Goal: Obtain resource: Obtain resource

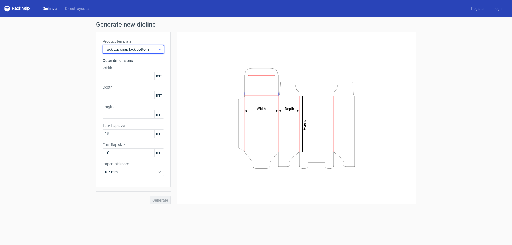
click at [158, 49] on icon at bounding box center [160, 49] width 4 height 4
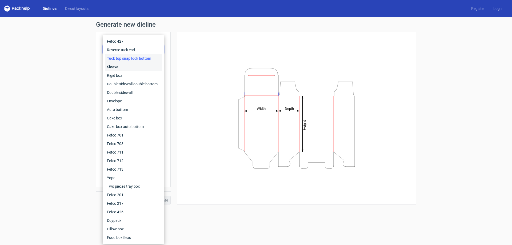
click at [119, 67] on div "Sleeve" at bounding box center [133, 67] width 57 height 9
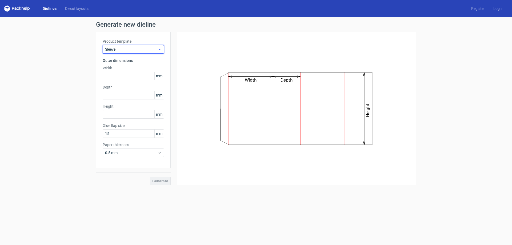
click at [157, 50] on span "Sleeve" at bounding box center [131, 49] width 53 height 5
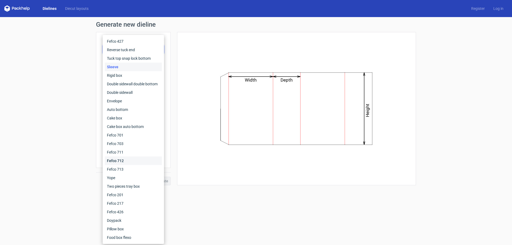
click at [119, 161] on div "Fefco 712" at bounding box center [133, 161] width 57 height 9
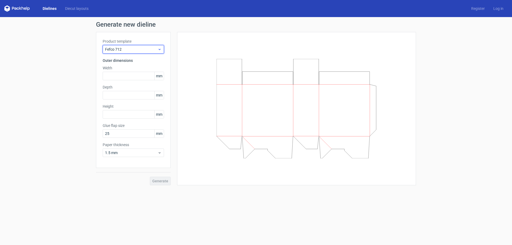
click at [162, 48] on div "Fefco 712" at bounding box center [133, 49] width 61 height 9
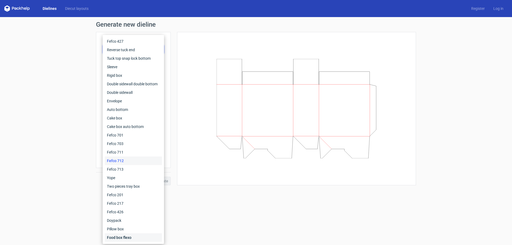
click at [126, 236] on div "Food box flexo" at bounding box center [133, 237] width 57 height 9
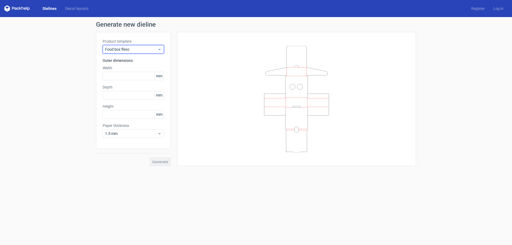
click at [156, 50] on span "Food box flexo" at bounding box center [131, 49] width 53 height 5
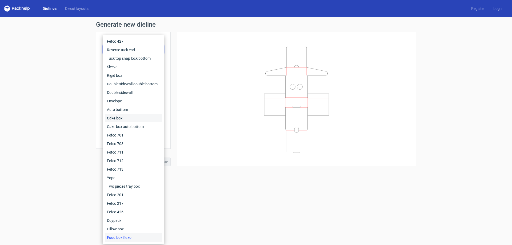
click at [111, 119] on div "Cake box" at bounding box center [133, 118] width 57 height 9
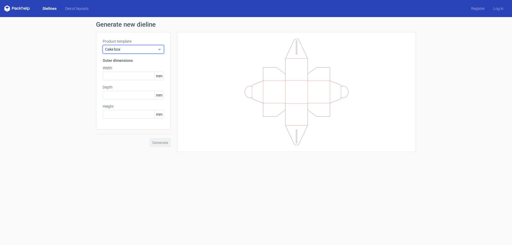
click at [159, 49] on use at bounding box center [160, 49] width 2 height 1
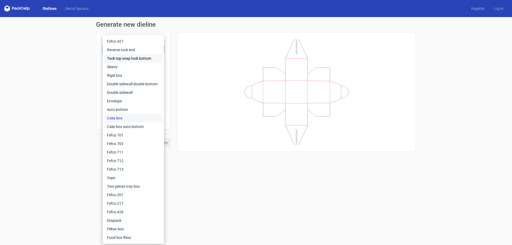
click at [125, 58] on div "Tuck top snap lock bottom" at bounding box center [133, 58] width 57 height 9
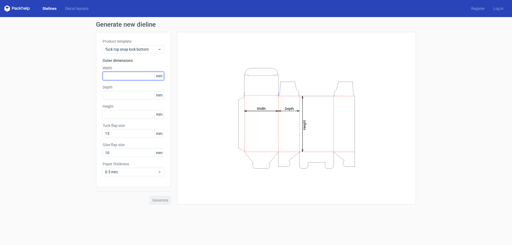
click at [125, 77] on input "text" at bounding box center [133, 76] width 61 height 9
type input "200"
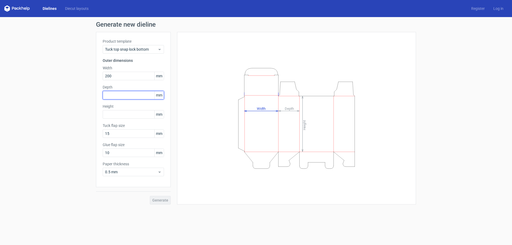
click at [118, 96] on input "text" at bounding box center [133, 95] width 61 height 9
type input "100"
click at [133, 114] on input "text" at bounding box center [133, 114] width 61 height 9
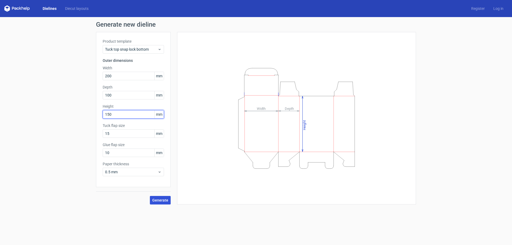
type input "150"
click at [158, 199] on span "Generate" at bounding box center [160, 200] width 16 height 4
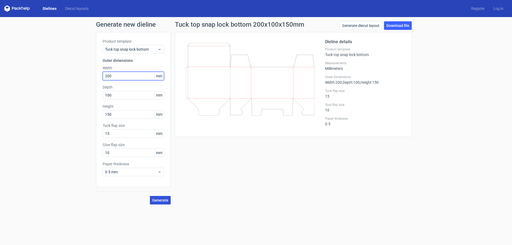
drag, startPoint x: 117, startPoint y: 76, endPoint x: 96, endPoint y: 76, distance: 21.1
click at [96, 76] on div "Product template Tuck top snap lock bottom Outer dimensions Width 200 mm Depth …" at bounding box center [133, 109] width 75 height 155
type input "210"
drag, startPoint x: 118, startPoint y: 96, endPoint x: 90, endPoint y: 98, distance: 27.8
click at [90, 98] on div "Generate new dieline Product template Tuck top snap lock bottom Outer dimension…" at bounding box center [256, 113] width 512 height 192
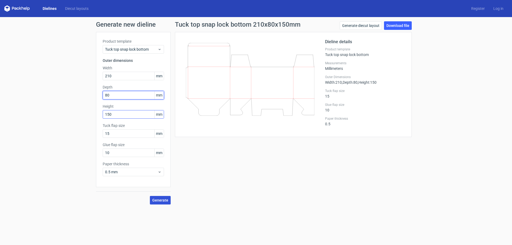
type input "80"
drag, startPoint x: 115, startPoint y: 115, endPoint x: 75, endPoint y: 115, distance: 39.7
click at [75, 115] on div "Generate new dieline Product template Tuck top snap lock bottom Outer dimension…" at bounding box center [256, 113] width 512 height 192
type input "250"
click at [162, 201] on span "Generate" at bounding box center [160, 200] width 16 height 4
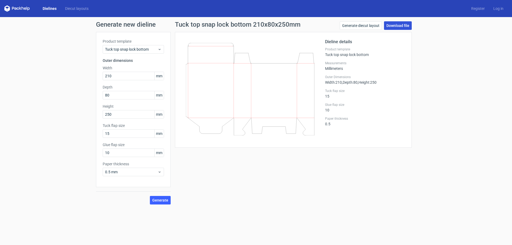
click at [389, 25] on link "Download file" at bounding box center [398, 25] width 28 height 9
click at [160, 49] on use at bounding box center [160, 49] width 2 height 1
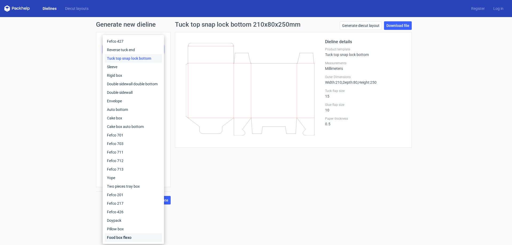
click at [121, 236] on div "Food box flexo" at bounding box center [133, 237] width 57 height 9
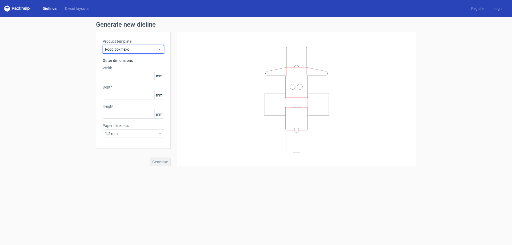
click at [160, 49] on icon at bounding box center [160, 49] width 4 height 4
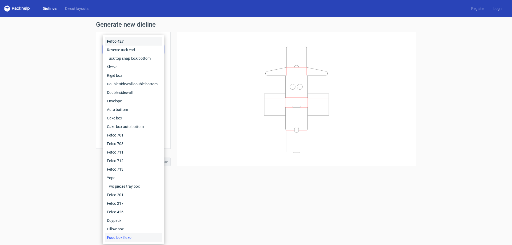
click at [124, 41] on div "Fefco 427" at bounding box center [133, 41] width 57 height 9
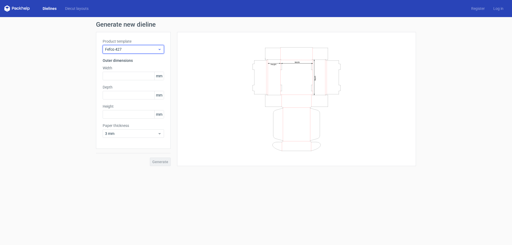
click at [161, 47] on icon at bounding box center [160, 49] width 4 height 4
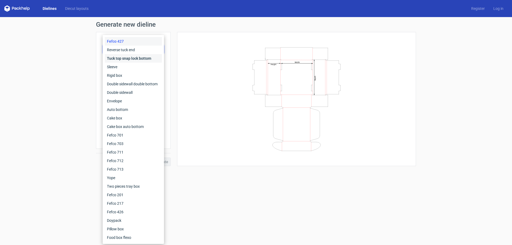
click at [146, 56] on div "Tuck top snap lock bottom" at bounding box center [133, 58] width 57 height 9
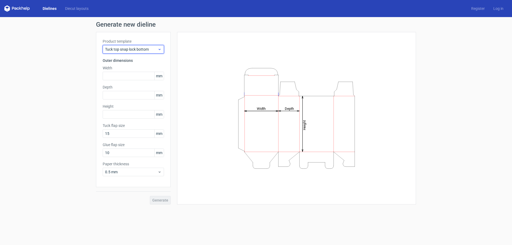
click at [159, 48] on icon at bounding box center [160, 49] width 4 height 4
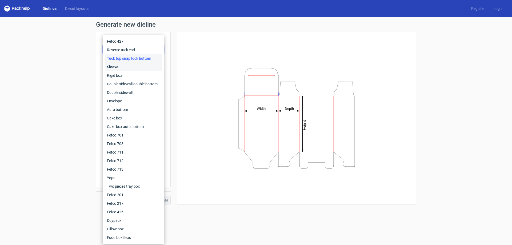
click at [116, 66] on div "Sleeve" at bounding box center [133, 67] width 57 height 9
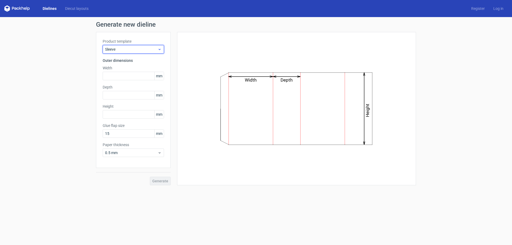
click at [161, 49] on icon at bounding box center [160, 49] width 4 height 4
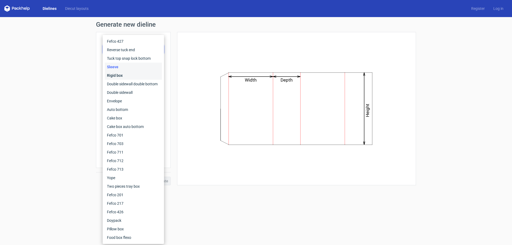
click at [123, 74] on div "Rigid box" at bounding box center [133, 75] width 57 height 9
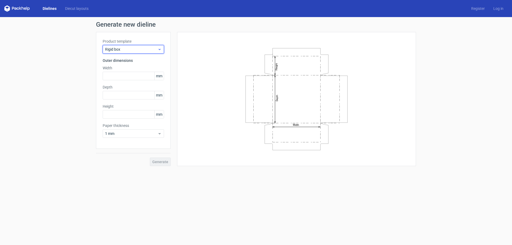
click at [161, 50] on icon at bounding box center [160, 49] width 4 height 4
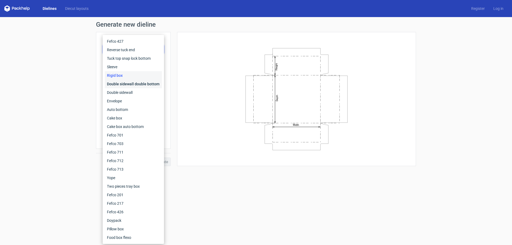
click at [121, 84] on div "Double sidewall double bottom" at bounding box center [133, 84] width 57 height 9
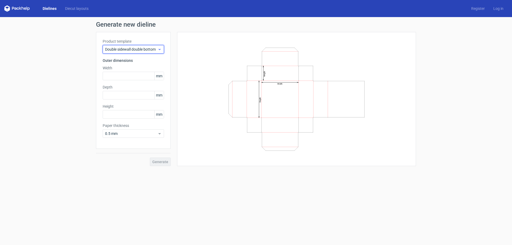
click at [158, 50] on icon at bounding box center [160, 49] width 4 height 4
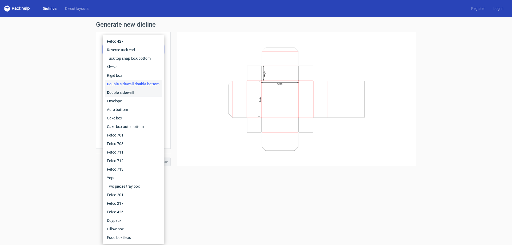
click at [122, 92] on div "Double sidewall" at bounding box center [133, 92] width 57 height 9
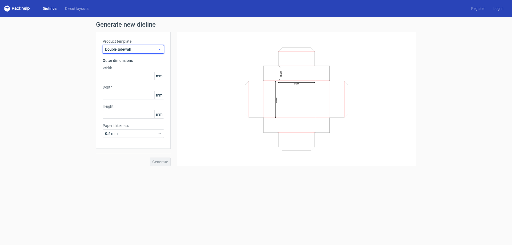
click at [157, 51] on span "Double sidewall" at bounding box center [131, 49] width 53 height 5
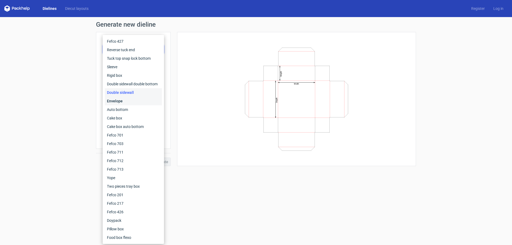
click at [120, 100] on div "Envelope" at bounding box center [133, 101] width 57 height 9
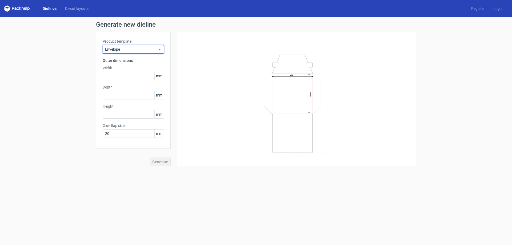
click at [158, 49] on icon at bounding box center [160, 49] width 4 height 4
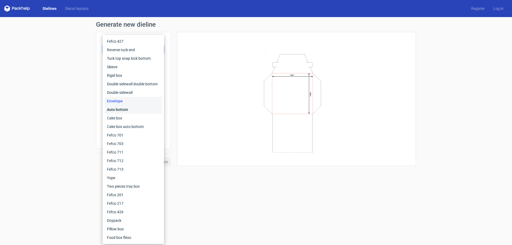
click at [116, 108] on div "Auto bottom" at bounding box center [133, 109] width 57 height 9
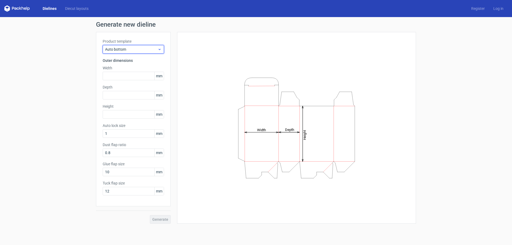
click at [160, 49] on icon at bounding box center [160, 49] width 4 height 4
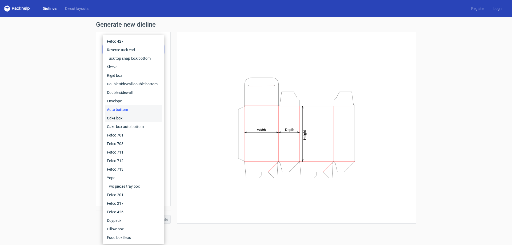
click at [118, 116] on div "Cake box" at bounding box center [133, 118] width 57 height 9
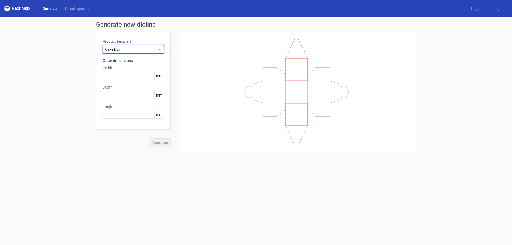
click at [159, 49] on use at bounding box center [160, 49] width 2 height 1
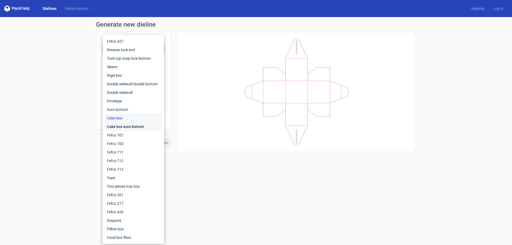
click at [124, 126] on div "Cake box auto bottom" at bounding box center [133, 126] width 57 height 9
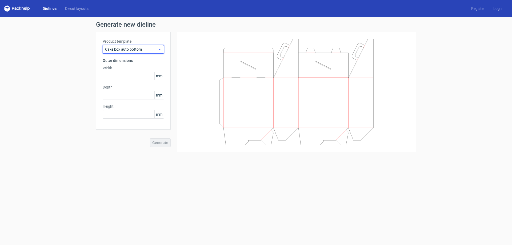
click at [160, 49] on use at bounding box center [160, 49] width 2 height 1
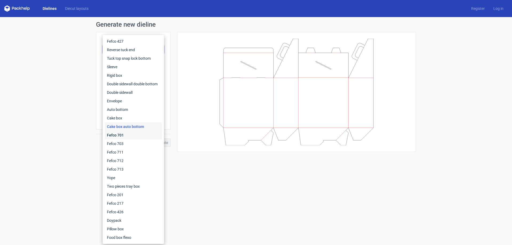
click at [120, 134] on div "Fefco 701" at bounding box center [133, 135] width 57 height 9
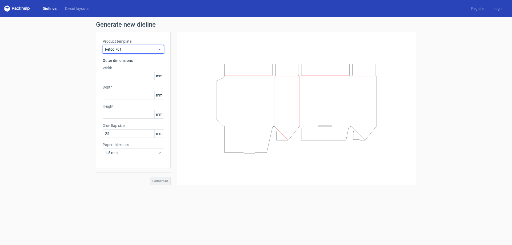
click at [160, 50] on icon at bounding box center [160, 49] width 4 height 4
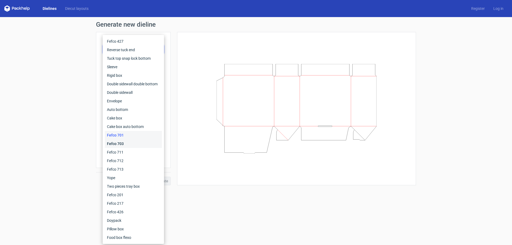
click at [118, 142] on div "Fefco 703" at bounding box center [133, 144] width 57 height 9
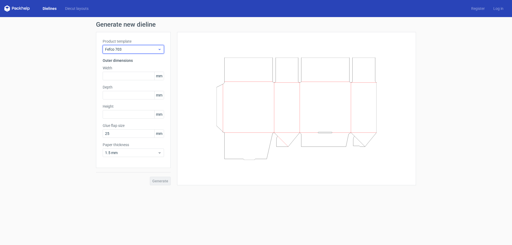
click at [158, 49] on icon at bounding box center [160, 49] width 4 height 4
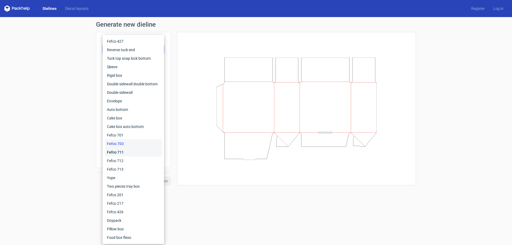
click at [114, 150] on div "Fefco 711" at bounding box center [133, 152] width 57 height 9
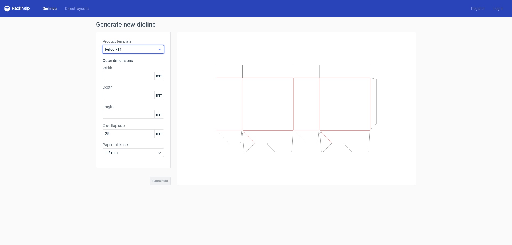
click at [159, 49] on use at bounding box center [160, 49] width 2 height 1
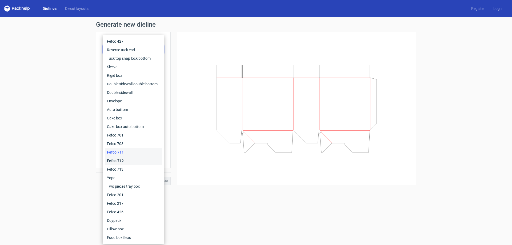
click at [125, 159] on div "Fefco 712" at bounding box center [133, 161] width 57 height 9
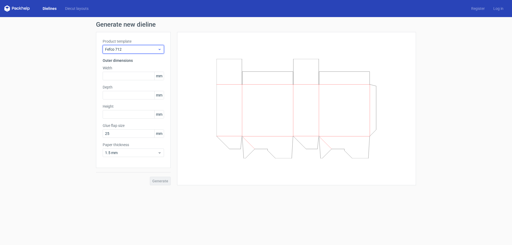
click at [162, 49] on div "Fefco 712" at bounding box center [133, 49] width 61 height 9
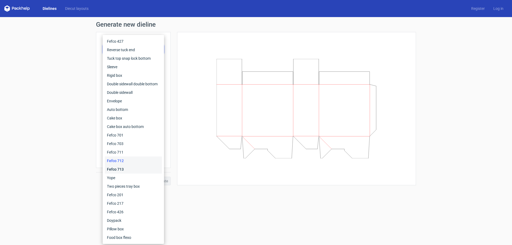
click at [122, 170] on div "Fefco 713" at bounding box center [133, 169] width 57 height 9
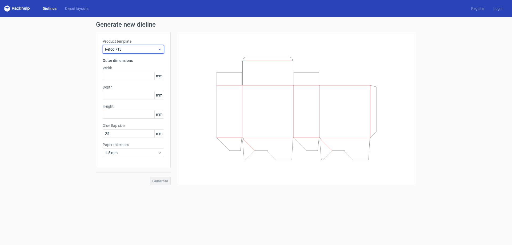
click at [160, 50] on use at bounding box center [160, 49] width 2 height 1
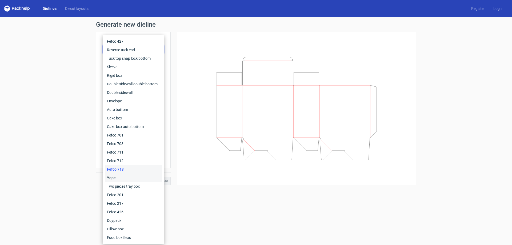
click at [122, 178] on div "Yope" at bounding box center [133, 178] width 57 height 9
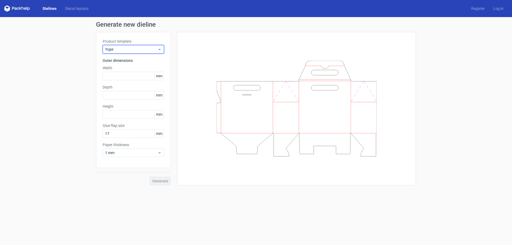
click at [163, 49] on div "Yope" at bounding box center [133, 49] width 61 height 9
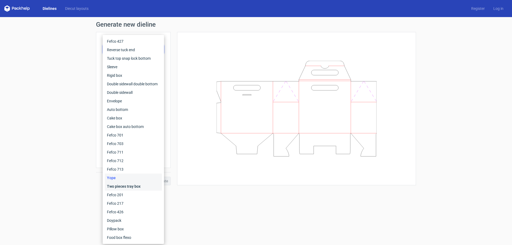
click at [125, 186] on div "Two pieces tray box" at bounding box center [133, 186] width 57 height 9
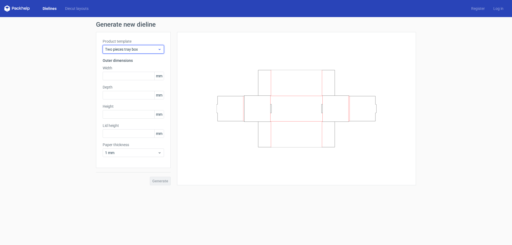
click at [162, 49] on div "Two pieces tray box" at bounding box center [133, 49] width 61 height 9
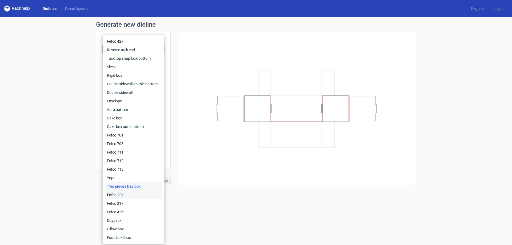
click at [114, 194] on div "Fefco 201" at bounding box center [133, 195] width 57 height 9
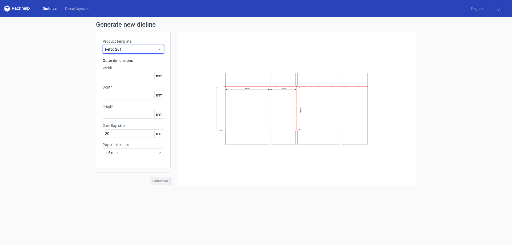
click at [163, 48] on div "Fefco 201" at bounding box center [133, 49] width 61 height 9
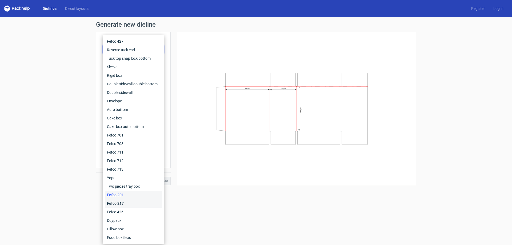
click at [120, 202] on div "Fefco 217" at bounding box center [133, 203] width 57 height 9
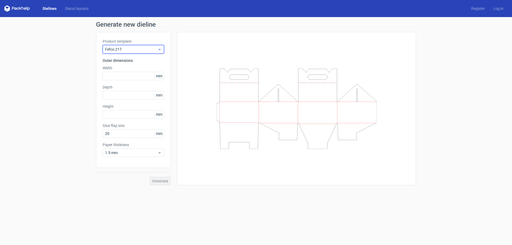
click at [159, 50] on icon at bounding box center [160, 49] width 4 height 4
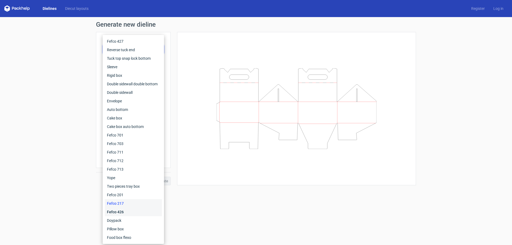
click at [121, 212] on div "Fefco 426" at bounding box center [133, 212] width 57 height 9
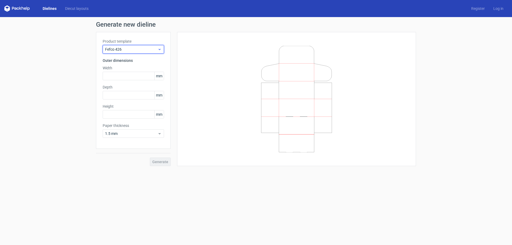
click at [160, 50] on use at bounding box center [160, 49] width 2 height 1
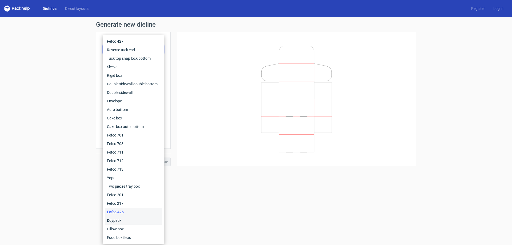
click at [123, 220] on div "Doypack" at bounding box center [133, 220] width 57 height 9
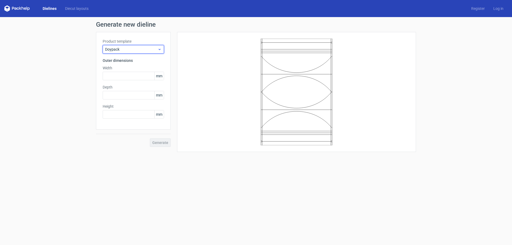
click at [160, 50] on icon at bounding box center [160, 49] width 4 height 4
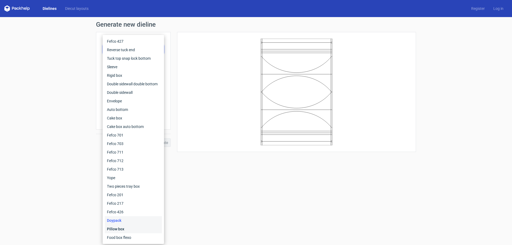
click at [124, 229] on div "Pillow box" at bounding box center [133, 229] width 57 height 9
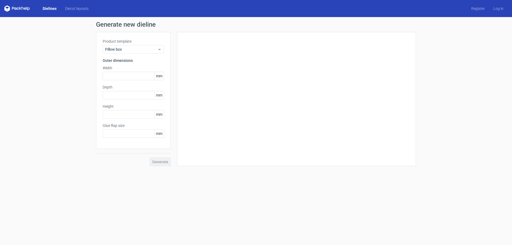
type input "20"
click at [159, 49] on icon at bounding box center [160, 49] width 4 height 4
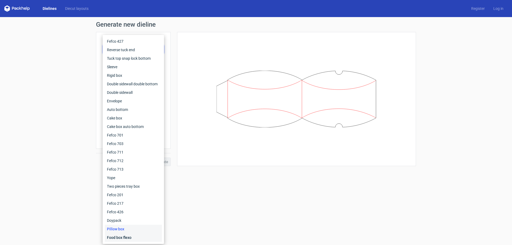
click at [122, 237] on div "Food box flexo" at bounding box center [133, 237] width 57 height 9
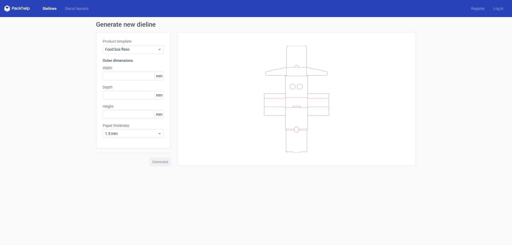
click at [15, 7] on icon at bounding box center [17, 8] width 26 height 6
click at [51, 7] on link "Dielines" at bounding box center [49, 8] width 22 height 5
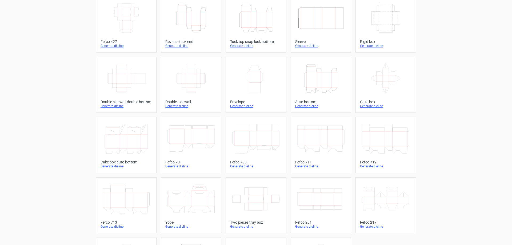
scroll to position [88, 0]
